Goal: Task Accomplishment & Management: Use online tool/utility

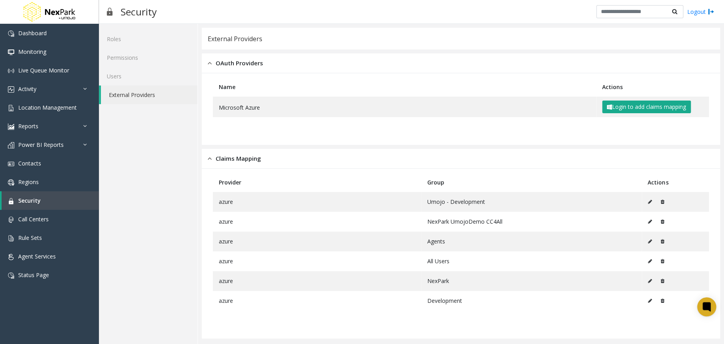
click at [174, 146] on div "Roles Permissions Users External Providers" at bounding box center [148, 184] width 99 height 320
drag, startPoint x: 302, startPoint y: 10, endPoint x: 357, endPoint y: 24, distance: 57.2
click at [302, 10] on div "Security Logout" at bounding box center [411, 12] width 625 height 24
click at [625, 104] on button "Login to add claims mapping" at bounding box center [646, 106] width 89 height 13
click at [639, 107] on button "Login to add claims mapping" at bounding box center [646, 106] width 89 height 13
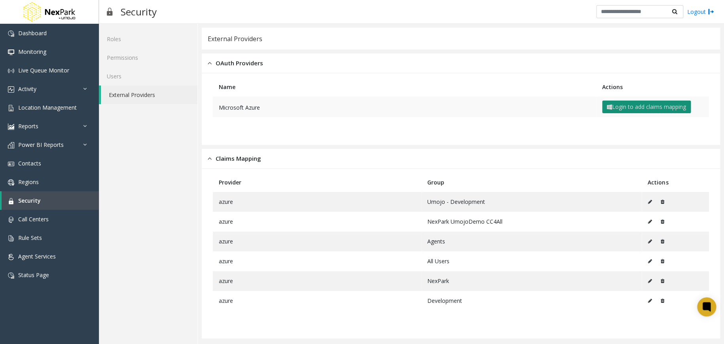
click at [652, 104] on button "Login to add claims mapping" at bounding box center [646, 106] width 89 height 13
